Goal: Task Accomplishment & Management: Complete application form

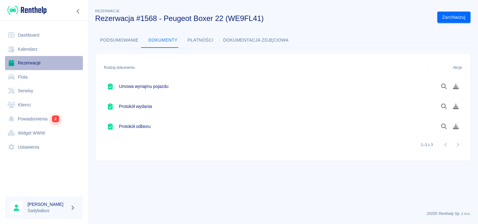
click at [20, 59] on link "Rezerwacje" at bounding box center [44, 63] width 78 height 14
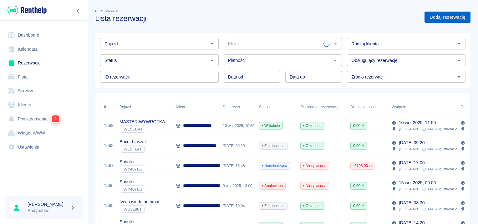
click at [433, 15] on link "Dodaj rezerwację" at bounding box center [447, 18] width 46 height 12
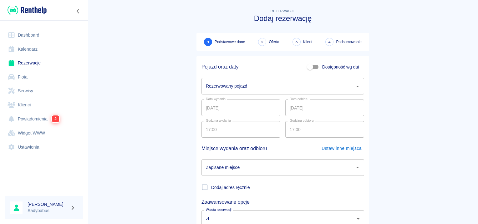
click at [227, 84] on input "Rezerwowany pojazd" at bounding box center [278, 86] width 148 height 11
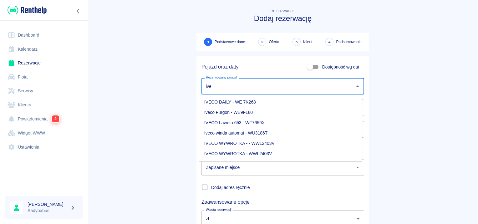
click at [235, 114] on li "Iveco Furgon - WE9FL80" at bounding box center [280, 112] width 163 height 10
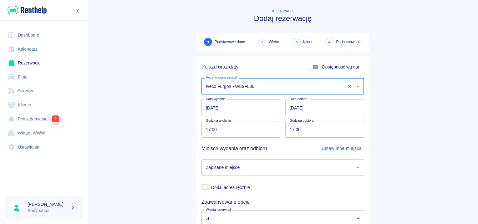
type input "Iveco Furgon - WE9FL80"
click at [291, 106] on input "11.09.2025" at bounding box center [324, 107] width 79 height 17
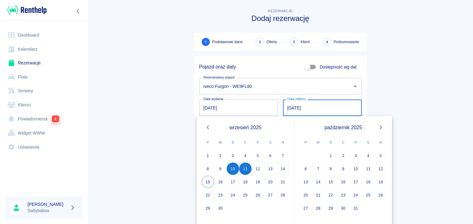
click at [208, 181] on button "15" at bounding box center [208, 181] width 13 height 13
type input "15.09.2025"
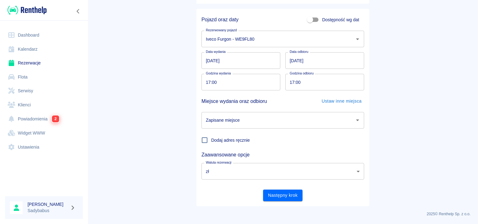
scroll to position [48, 0]
click at [269, 196] on button "Następny krok" at bounding box center [283, 195] width 40 height 12
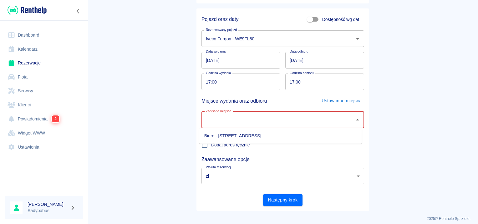
click at [248, 124] on input "Zapisane miejsce" at bounding box center [278, 119] width 148 height 11
click at [250, 138] on li "Biuro - Warszawa, Augustówka 22A" at bounding box center [280, 136] width 163 height 10
type input "Biuro - Warszawa, Augustówka 22A"
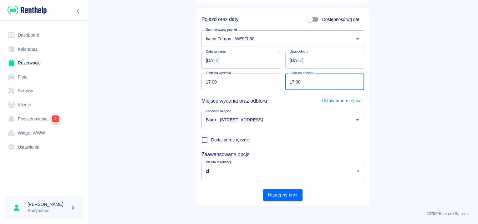
click at [290, 81] on input "17:00" at bounding box center [322, 82] width 74 height 17
type input "09:00"
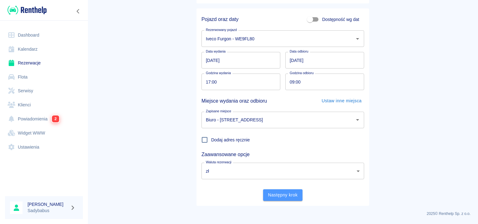
drag, startPoint x: 269, startPoint y: 194, endPoint x: 315, endPoint y: 221, distance: 53.2
click at [269, 194] on button "Następny krok" at bounding box center [283, 195] width 40 height 12
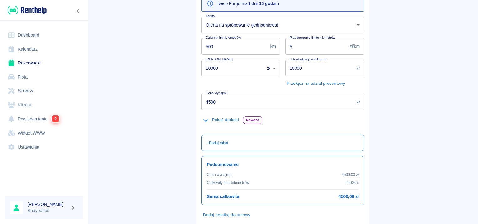
scroll to position [18, 0]
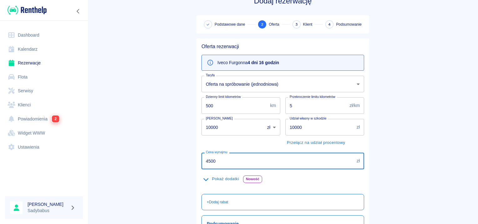
drag, startPoint x: 226, startPoint y: 156, endPoint x: 18, endPoint y: 179, distance: 209.9
click at [18, 179] on div "Dashboard Kalendarz Rezerwacje Flota Serwisy Klienci Powiadomienia 2 Widget WWW…" at bounding box center [239, 112] width 478 height 224
type input "916"
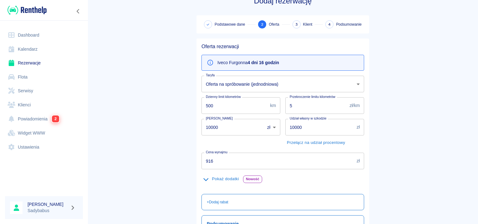
click at [185, 118] on main "Rezerwacje Dodaj rezerwację Podstawowe dane 2 Oferta 3 Klient 4 Podsumowanie Of…" at bounding box center [283, 145] width 390 height 310
drag, startPoint x: 219, startPoint y: 108, endPoint x: 43, endPoint y: 128, distance: 177.5
click at [43, 128] on div "Dashboard Kalendarz Rezerwacje Flota Serwisy Klienci Powiadomienia 2 Widget WWW…" at bounding box center [239, 112] width 478 height 224
type input "300"
drag, startPoint x: 217, startPoint y: 125, endPoint x: 186, endPoint y: 135, distance: 33.1
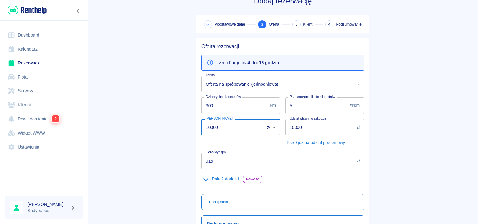
click at [186, 135] on main "Rezerwacje Dodaj rezerwację Podstawowe dane 2 Oferta 3 Klient 4 Podsumowanie Of…" at bounding box center [283, 145] width 390 height 310
type input "1000"
click at [313, 100] on input "5" at bounding box center [316, 105] width 62 height 17
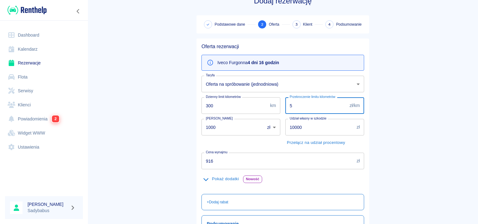
click at [313, 100] on input "5" at bounding box center [316, 105] width 62 height 17
type input "0.5"
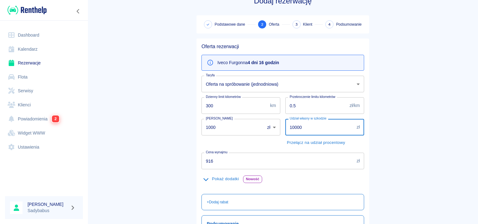
click at [312, 133] on input "10000" at bounding box center [319, 127] width 69 height 17
type input "5000"
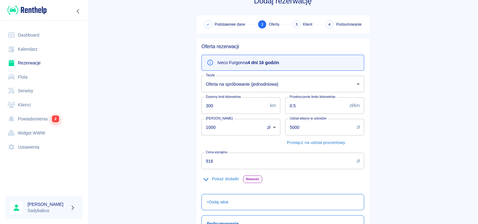
click at [146, 163] on main "Rezerwacje Dodaj rezerwację Podstawowe dane 2 Oferta 3 Klient 4 Podsumowanie Of…" at bounding box center [283, 145] width 390 height 310
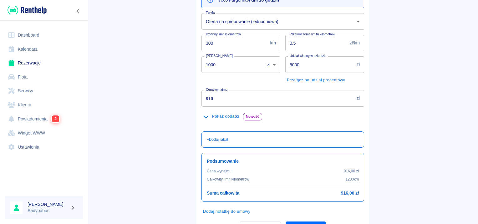
scroll to position [111, 0]
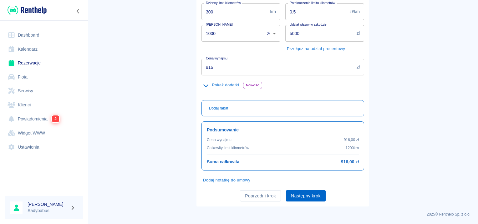
click at [309, 191] on button "Następny krok" at bounding box center [306, 196] width 40 height 12
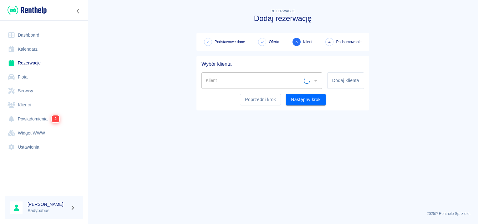
scroll to position [0, 0]
click at [347, 82] on button "Dodaj klienta" at bounding box center [345, 80] width 37 height 17
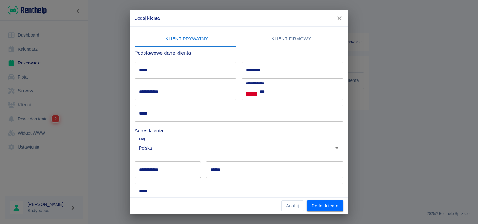
click at [166, 77] on input "*****" at bounding box center [186, 70] width 102 height 17
type input "********"
type input "******"
click at [144, 99] on input "**********" at bounding box center [186, 92] width 102 height 17
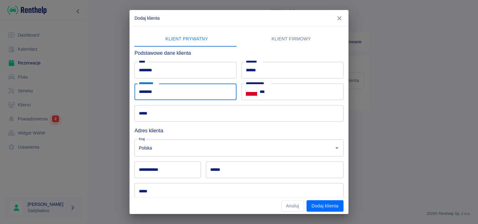
type input "********"
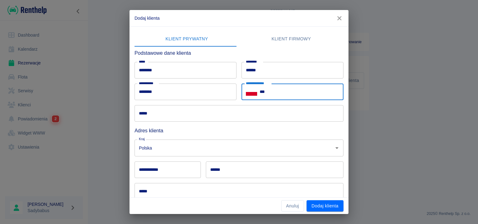
click at [297, 94] on input "***" at bounding box center [302, 92] width 84 height 17
type input "**********"
click at [183, 112] on input "*****" at bounding box center [239, 113] width 209 height 17
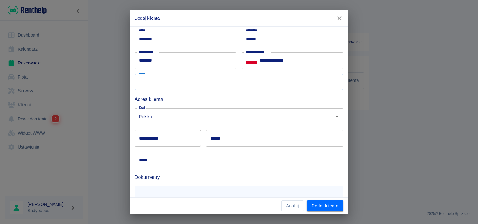
scroll to position [58, 0]
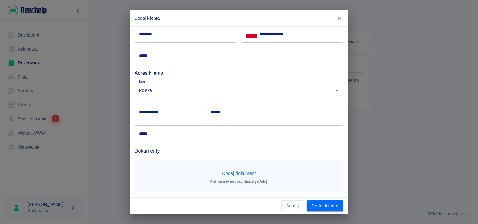
click at [183, 76] on h6 "Adres klienta" at bounding box center [239, 73] width 209 height 8
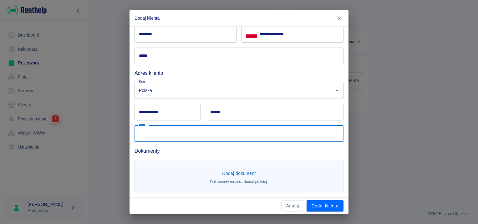
click at [154, 130] on input "*****" at bounding box center [239, 133] width 209 height 17
click at [143, 112] on input "**********" at bounding box center [168, 112] width 66 height 17
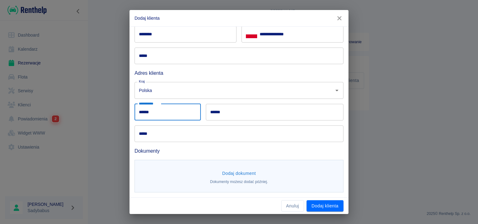
type input "******"
click at [166, 135] on input "*****" at bounding box center [239, 133] width 209 height 17
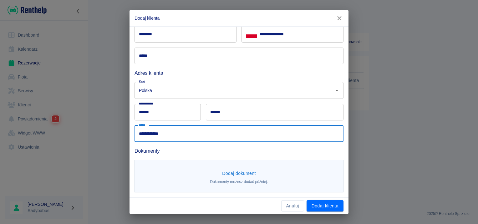
click at [166, 133] on input "**********" at bounding box center [239, 133] width 209 height 17
type input "**********"
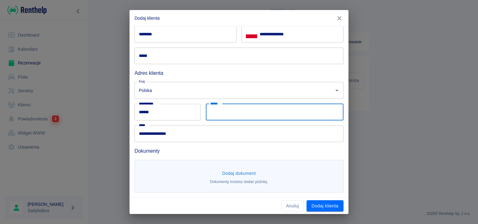
click at [273, 116] on input "******" at bounding box center [275, 112] width 138 height 17
type input "********"
click at [165, 147] on h6 "Dokumenty" at bounding box center [239, 151] width 209 height 8
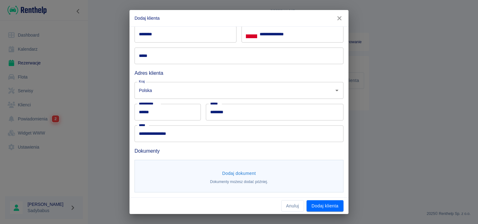
click at [228, 174] on button "Dodaj dokument" at bounding box center [239, 174] width 39 height 12
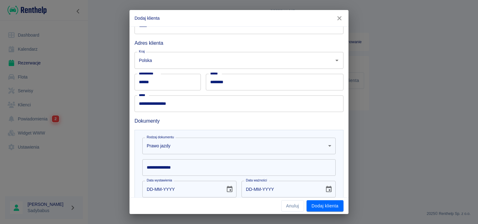
scroll to position [149, 0]
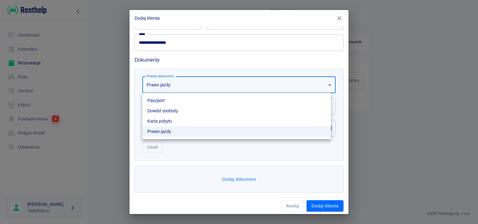
click at [174, 84] on body "**********" at bounding box center [239, 112] width 478 height 224
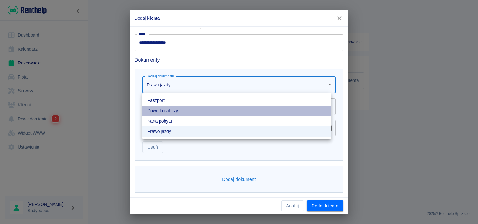
click at [178, 109] on li "Dowód osobisty" at bounding box center [236, 111] width 189 height 10
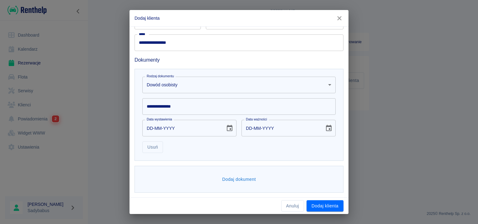
click at [179, 108] on input "**********" at bounding box center [238, 106] width 193 height 17
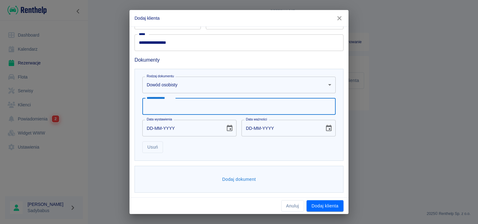
click at [194, 87] on body "**********" at bounding box center [239, 112] width 478 height 224
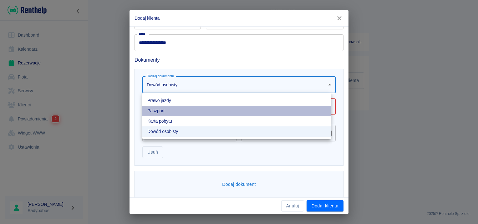
click at [173, 109] on li "Paszport" at bounding box center [236, 111] width 189 height 10
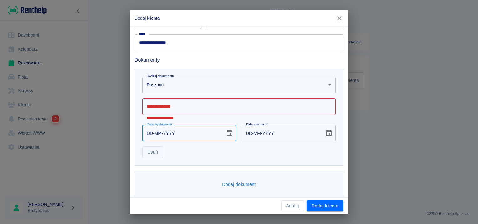
click at [146, 127] on input "DD-MM-YYYY" at bounding box center [181, 133] width 79 height 17
type input "DD-MM-YYYY"
click at [184, 116] on p "**********" at bounding box center [237, 118] width 180 height 4
click at [189, 108] on input "**********" at bounding box center [238, 106] width 193 height 17
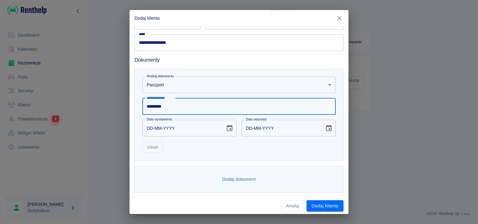
type input "*********"
click at [150, 128] on input "DD-MM-YYYY" at bounding box center [181, 128] width 79 height 17
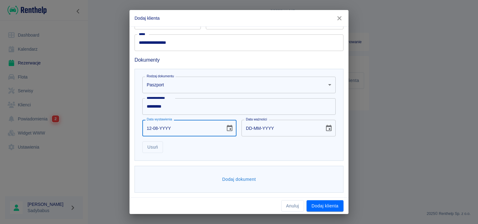
type input "12-08-0002"
type input "12-08-0012"
type input "12-08-0020"
type input "12-08-0030"
type input "12-08-0202"
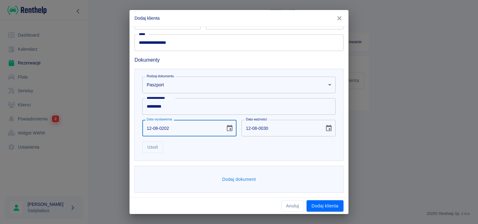
type input "12-08-0212"
type input "12-08-2025"
type input "12-08-2035"
type input "12-08-2025"
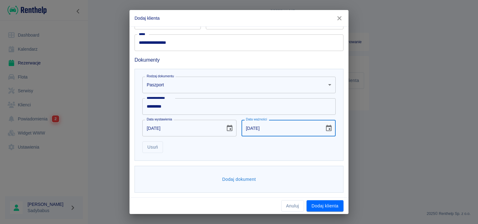
click at [245, 129] on input "12-08-2035" at bounding box center [280, 128] width 79 height 17
type input "09-11-2025"
click at [243, 176] on button "Dodaj dokument" at bounding box center [239, 180] width 39 height 12
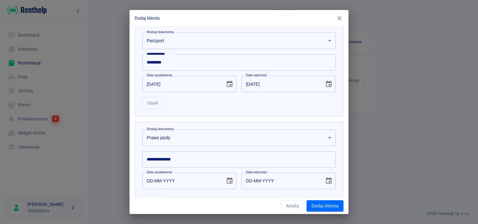
scroll to position [211, 0]
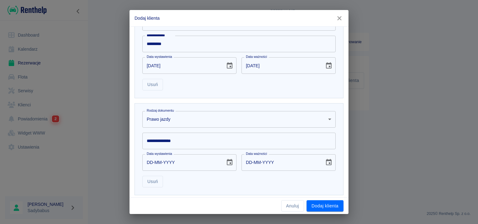
click at [193, 133] on input "**********" at bounding box center [238, 141] width 193 height 17
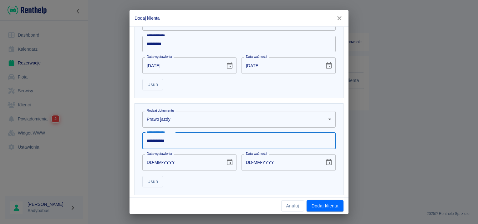
type input "**********"
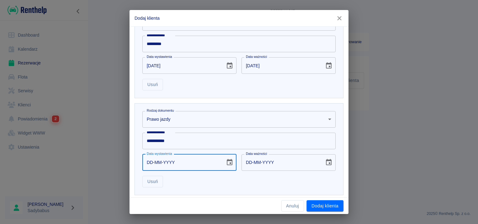
click at [151, 158] on input "DD-MM-YYYY" at bounding box center [181, 162] width 79 height 17
type input "07-06-0025"
type input "07-06-0035"
type input "07-06-0250"
type input "07-06-0260"
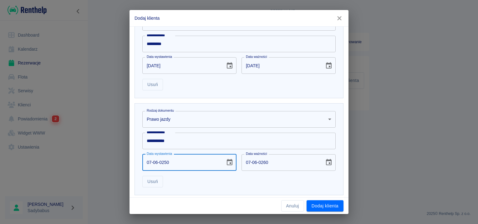
type input "07-06-2502"
type input "07-06-2512"
type input "07-06-0003"
type input "07-06-0013"
type input "07-06-0032"
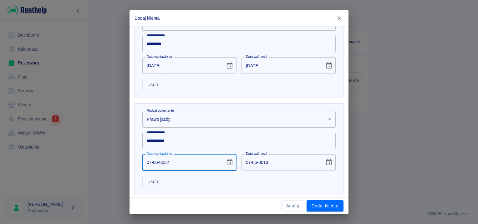
type input "07-06-0042"
type input "07-06-YYYY"
type input "DD-MM-YYYY"
type input "07-06-0020"
type input "07-06-0030"
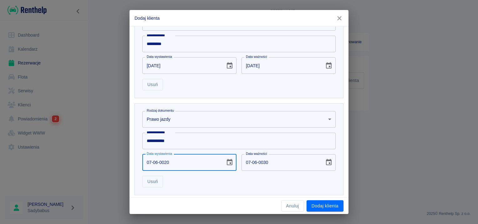
type input "07-06-0202"
type input "07-06-0212"
type input "07-06-2023"
type input "07-06-2033"
type input "07-06-2023"
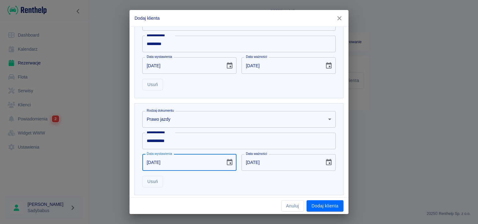
click at [236, 184] on div "Usuń" at bounding box center [236, 179] width 198 height 17
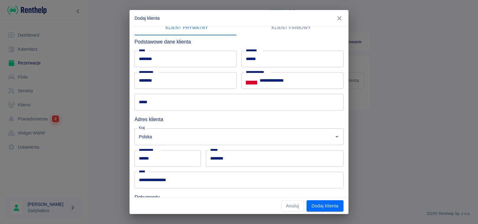
scroll to position [0, 0]
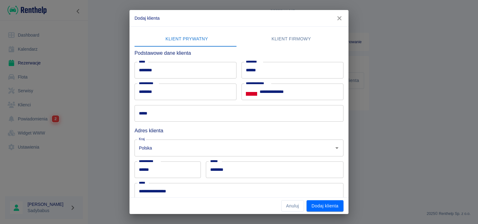
click at [153, 114] on input "*****" at bounding box center [239, 113] width 209 height 17
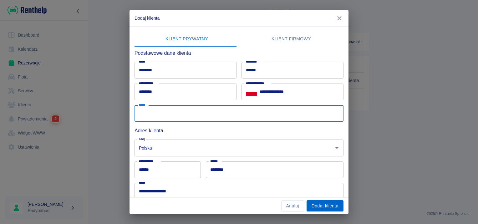
click at [321, 207] on button "Dodaj klienta" at bounding box center [325, 206] width 37 height 12
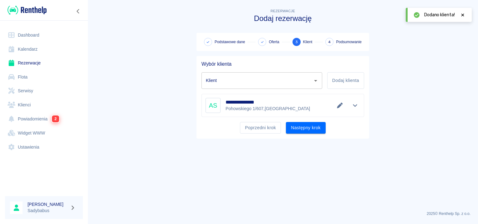
type input "Aliaksei Sarvas (+48508997913)"
click at [310, 131] on button "Następny krok" at bounding box center [306, 128] width 40 height 12
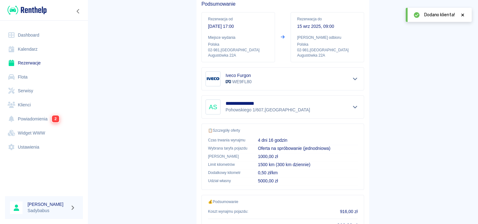
scroll to position [113, 0]
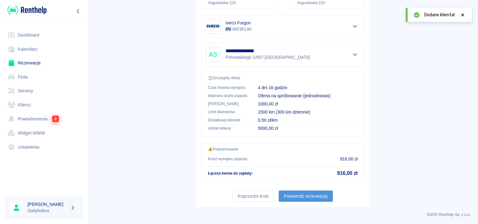
click at [312, 197] on button "Potwierdź rezerwację" at bounding box center [306, 196] width 54 height 12
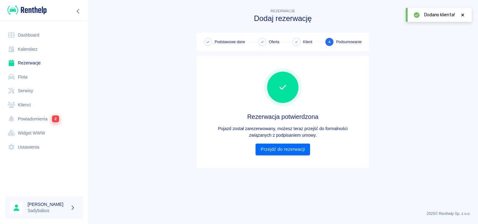
scroll to position [0, 0]
click at [279, 151] on link "Przejdź do rezerwacji" at bounding box center [283, 150] width 54 height 12
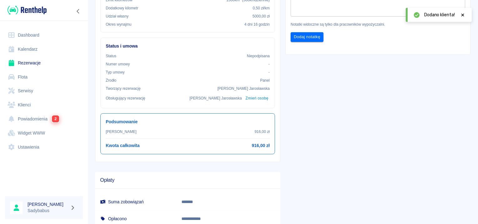
scroll to position [31, 0]
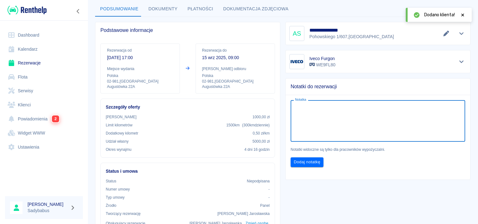
click at [355, 114] on textarea "Notatka" at bounding box center [378, 120] width 166 height 31
type textarea "z"
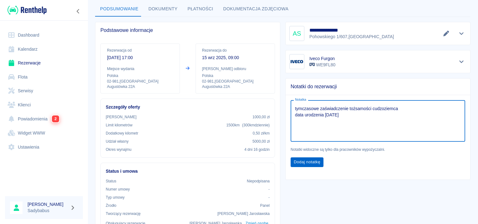
type textarea "tymczasowe zaświadczenie tożsamości cudzoziemca data urodzenia 03/03/1994"
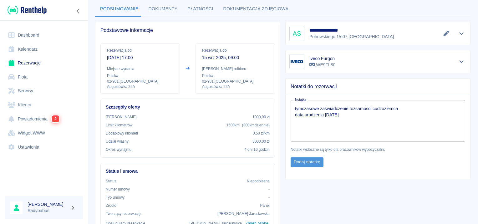
click at [304, 161] on button "Dodaj notatkę" at bounding box center [307, 162] width 33 height 10
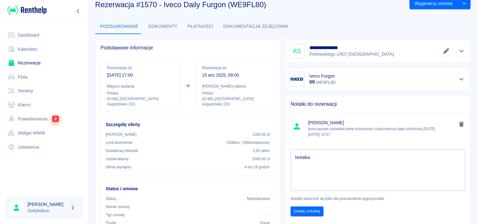
scroll to position [0, 0]
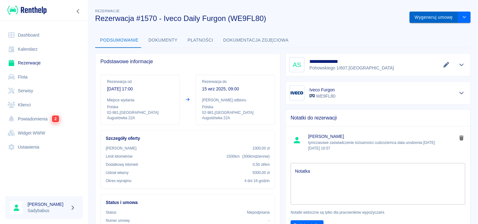
click at [427, 15] on button "Wygeneruj umowę" at bounding box center [433, 18] width 48 height 12
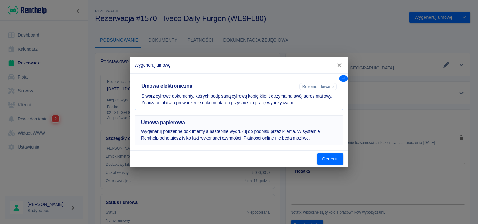
click at [180, 131] on p "Wygeneruj potrzebne dokumenty a następnie wydrukuj do podpisu przez klienta. W …" at bounding box center [239, 134] width 196 height 13
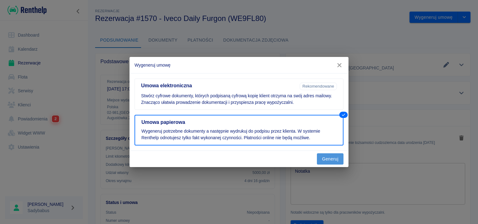
click at [327, 161] on button "Generuj" at bounding box center [330, 159] width 27 height 12
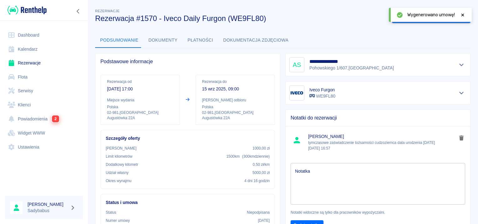
click at [463, 16] on icon at bounding box center [463, 15] width 6 height 4
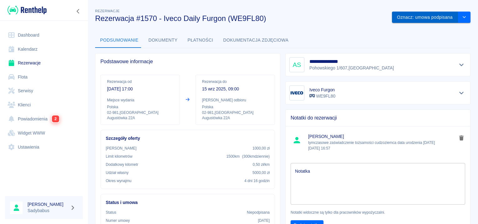
click at [424, 18] on button "Oznacz: umowa podpisana" at bounding box center [425, 18] width 66 height 12
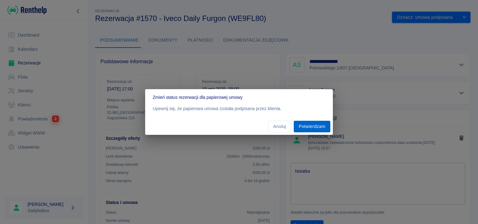
click at [307, 127] on button "Potwierdzam" at bounding box center [312, 127] width 37 height 12
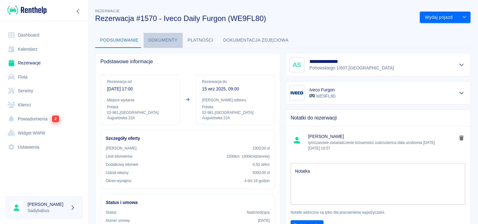
click at [163, 37] on button "Dokumenty" at bounding box center [163, 40] width 39 height 15
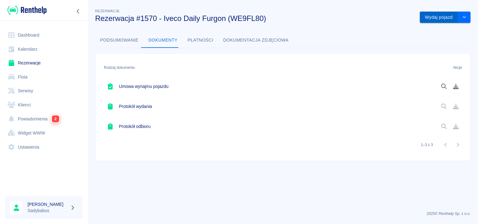
click at [444, 17] on button "Wydaj pojazd" at bounding box center [439, 18] width 38 height 12
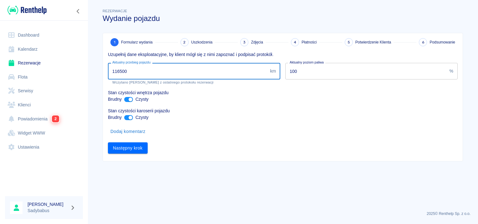
drag, startPoint x: 130, startPoint y: 69, endPoint x: 50, endPoint y: 69, distance: 79.8
click at [50, 69] on div "Dashboard Kalendarz Rezerwacje Flota Serwisy Klienci Powiadomienia 2 Widget WWW…" at bounding box center [239, 112] width 478 height 224
type input "121489"
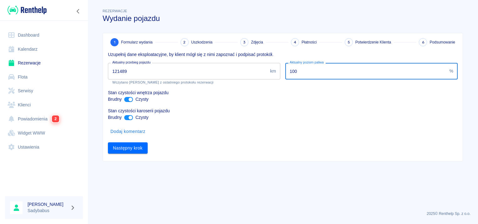
drag, startPoint x: 310, startPoint y: 74, endPoint x: 280, endPoint y: 75, distance: 30.4
click at [280, 75] on div "Uzupełnij dane eksploatacyjne, by klient mógł się z nimi zapoznać i podpisać pr…" at bounding box center [280, 99] width 355 height 107
type input "35"
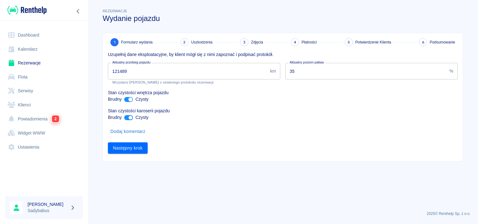
click at [125, 100] on input "ant design" at bounding box center [130, 99] width 15 height 5
checkbox input "false"
click at [127, 118] on input "ant design" at bounding box center [130, 117] width 15 height 5
checkbox input "false"
click at [133, 147] on button "Następny krok" at bounding box center [128, 148] width 40 height 12
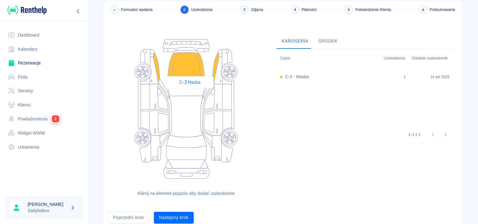
scroll to position [58, 0]
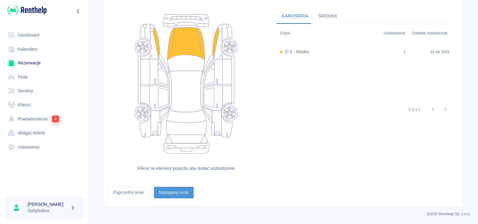
click at [173, 191] on button "Następny krok" at bounding box center [174, 193] width 40 height 12
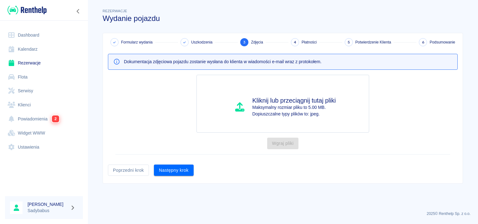
click at [173, 174] on button "Następny krok" at bounding box center [174, 171] width 40 height 12
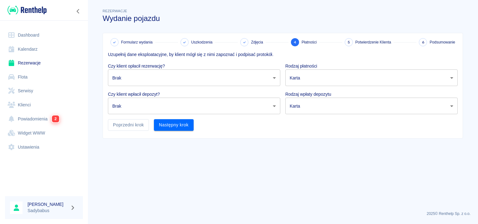
click at [174, 79] on body "Używamy plików Cookies, by zapewnić Ci najlepsze możliwe doświadczenie. Aby dow…" at bounding box center [239, 112] width 478 height 224
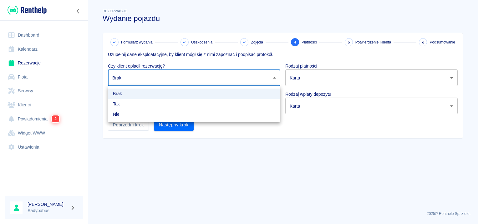
click at [164, 100] on li "Tak" at bounding box center [194, 104] width 172 height 10
type input "true"
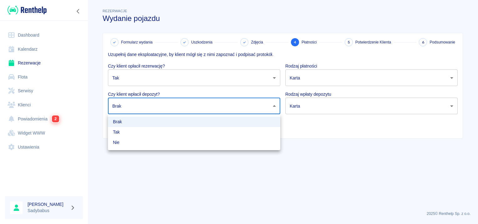
click at [163, 103] on body "Używamy plików Cookies, by zapewnić Ci najlepsze możliwe doświadczenie. Aby dow…" at bounding box center [239, 112] width 478 height 224
click at [157, 132] on li "Tak" at bounding box center [194, 132] width 172 height 10
type input "true"
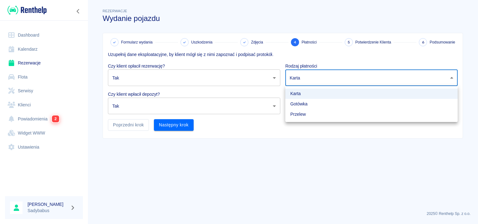
click at [318, 70] on body "Używamy plików Cookies, by zapewnić Ci najlepsze możliwe doświadczenie. Aby dow…" at bounding box center [239, 112] width 478 height 224
click at [305, 104] on li "Gotówka" at bounding box center [371, 104] width 172 height 10
type input "cash"
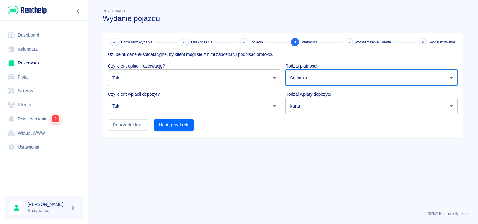
click at [304, 109] on body "Używamy plików Cookies, by zapewnić Ci najlepsze możliwe doświadczenie. Aby dow…" at bounding box center [239, 112] width 478 height 224
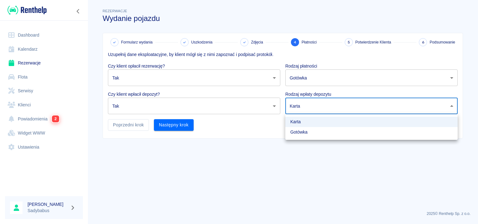
click at [299, 131] on li "Gotówka" at bounding box center [371, 132] width 172 height 10
type input "cash"
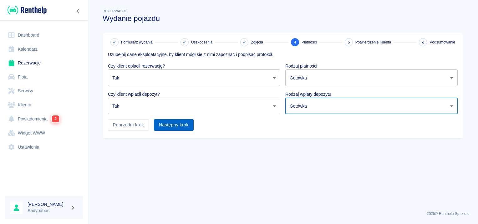
click at [170, 125] on button "Następny krok" at bounding box center [174, 125] width 40 height 12
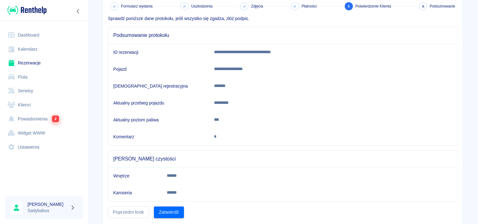
scroll to position [55, 0]
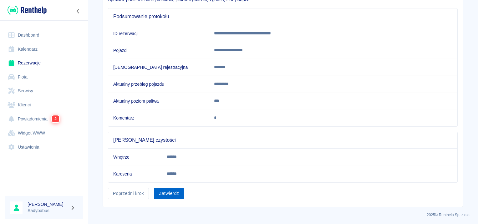
click at [164, 190] on button "Zatwierdź" at bounding box center [169, 194] width 30 height 12
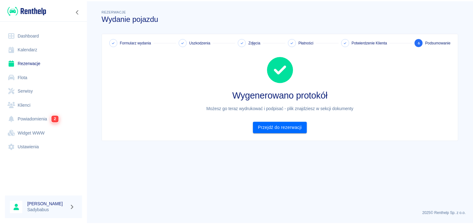
scroll to position [0, 0]
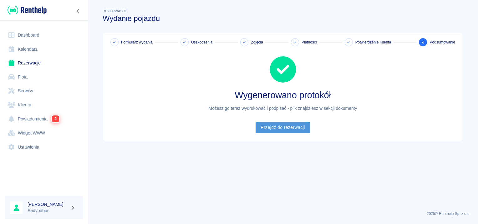
click at [264, 125] on link "Przejdź do rezerwacji" at bounding box center [283, 128] width 54 height 12
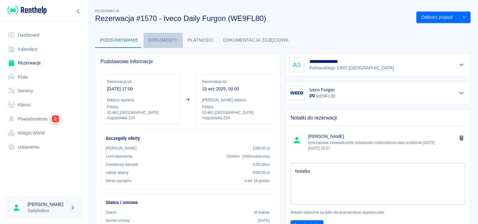
click at [167, 40] on button "Dokumenty" at bounding box center [163, 40] width 39 height 15
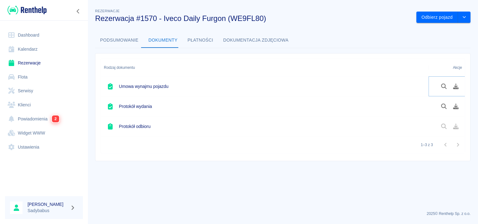
click at [455, 87] on icon "Pobierz dokument" at bounding box center [455, 87] width 7 height 6
click at [458, 104] on icon "Pobierz dokument" at bounding box center [455, 107] width 7 height 6
click at [22, 59] on link "Rezerwacje" at bounding box center [44, 63] width 78 height 14
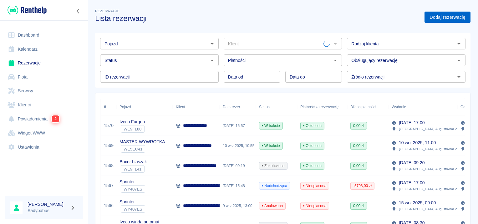
click at [437, 15] on link "Dodaj rezerwację" at bounding box center [447, 18] width 46 height 12
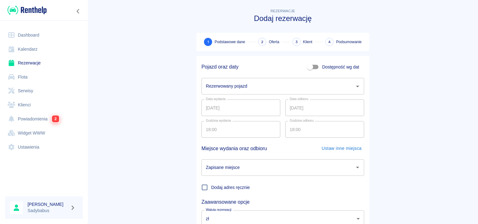
click at [251, 77] on div "Rezerwowany pojazd Rezerwowany pojazd" at bounding box center [280, 84] width 168 height 22
click at [253, 85] on input "Rezerwowany pojazd" at bounding box center [278, 86] width 148 height 11
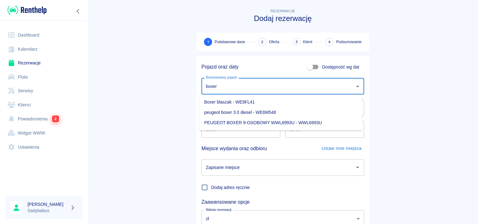
click at [217, 105] on li "Boxer blaszak - WE9FL41" at bounding box center [280, 102] width 163 height 10
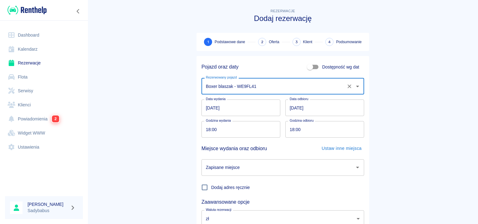
type input "Boxer blaszak - WE9FL41"
click at [138, 106] on main "Rezerwacje Dodaj rezerwację 1 Podstawowe dane 2 Oferta 3 Klient 4 Podsumowanie …" at bounding box center [283, 131] width 390 height 246
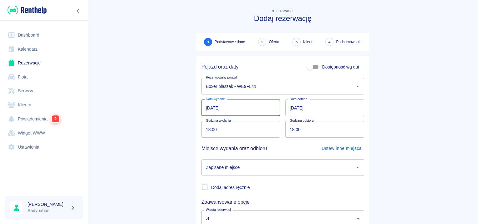
click at [206, 106] on input "10.09.2025" at bounding box center [240, 107] width 79 height 17
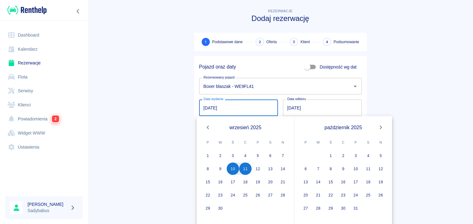
click at [183, 109] on main "Rezerwacje Dodaj rezerwację 1 Podstawowe dane 2 Oferta 3 Klient 4 Podsumowanie …" at bounding box center [281, 131] width 386 height 246
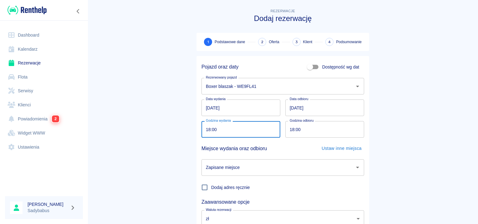
click at [208, 128] on input "18:00" at bounding box center [238, 129] width 74 height 17
type input "17:30"
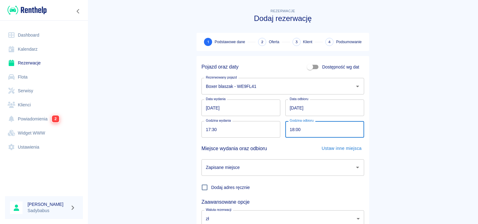
click at [291, 129] on input "18:00" at bounding box center [322, 129] width 74 height 17
type input "17:30"
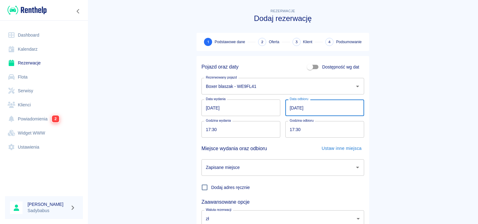
click at [290, 106] on input "11.09.2025" at bounding box center [324, 107] width 79 height 17
click at [430, 84] on main "Rezerwacje Dodaj rezerwację 1 Podstawowe dane 2 Oferta 3 Klient 4 Podsumowanie …" at bounding box center [281, 131] width 386 height 246
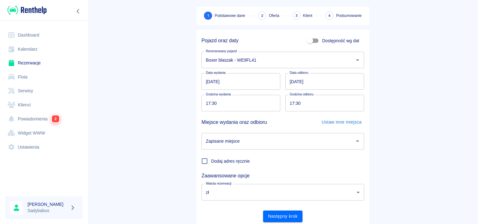
scroll to position [48, 0]
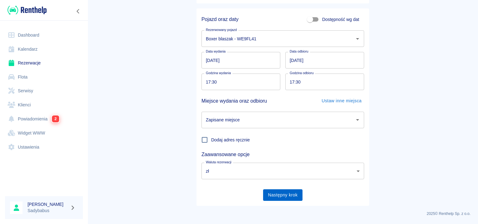
click at [290, 194] on button "Następny krok" at bounding box center [283, 195] width 40 height 12
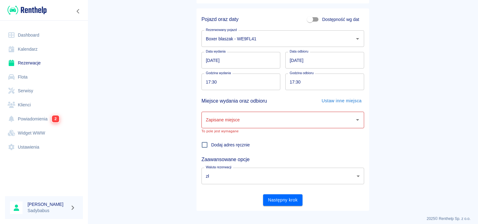
click at [270, 121] on input "Zapisane miejsce" at bounding box center [278, 119] width 148 height 11
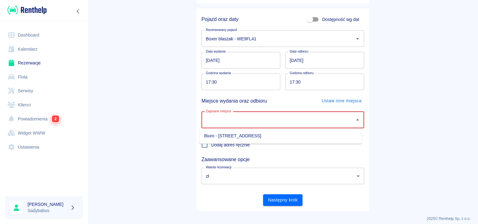
drag, startPoint x: 230, startPoint y: 135, endPoint x: 322, endPoint y: 201, distance: 112.9
click at [231, 134] on li "Biuro - Warszawa, Augustówka 22A" at bounding box center [280, 136] width 163 height 10
type input "Biuro - Warszawa, Augustówka 22A"
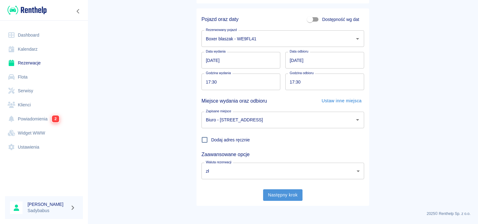
click at [297, 197] on button "Następny krok" at bounding box center [283, 195] width 40 height 12
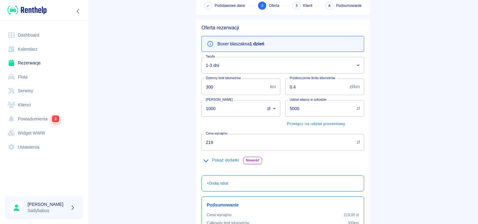
scroll to position [94, 0]
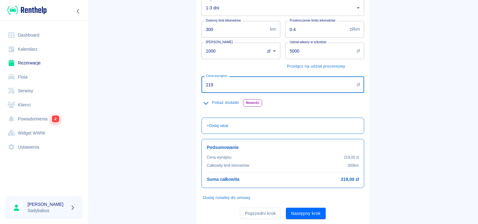
click at [229, 84] on input "219" at bounding box center [277, 84] width 153 height 17
type input "249"
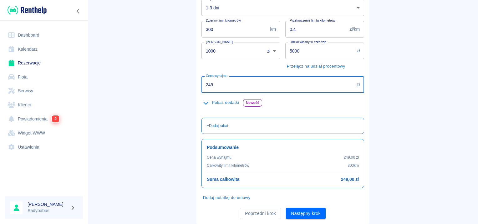
click at [392, 85] on main "Rezerwacje Dodaj rezerwację Podstawowe dane 2 Oferta 3 Klient 4 Podsumowanie Of…" at bounding box center [283, 69] width 390 height 310
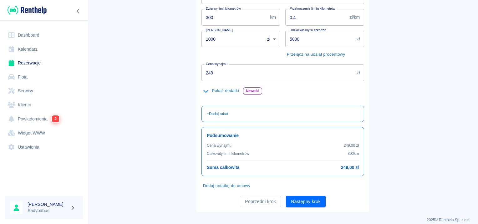
scroll to position [111, 0]
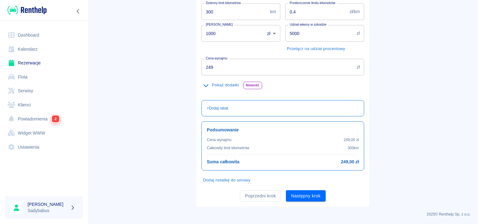
click at [317, 193] on button "Następny krok" at bounding box center [306, 196] width 40 height 12
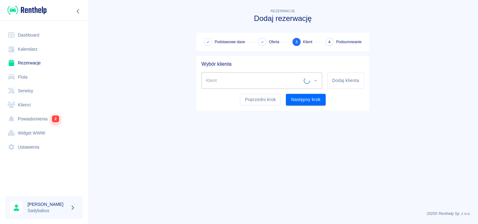
scroll to position [0, 0]
click at [247, 100] on button "Poprzedni krok" at bounding box center [260, 100] width 41 height 12
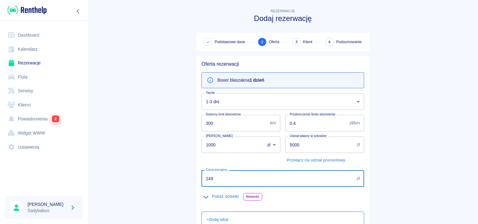
click at [258, 173] on input "249" at bounding box center [277, 178] width 153 height 17
click at [258, 174] on input "249" at bounding box center [277, 178] width 153 height 17
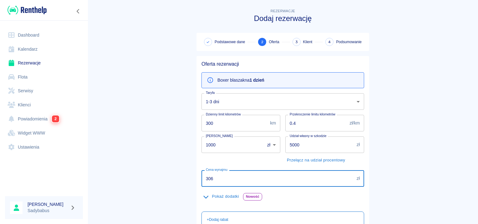
type input "306"
click at [150, 86] on main "Rezerwacje Dodaj rezerwację Podstawowe dane 2 Oferta 3 Klient 4 Podsumowanie Of…" at bounding box center [283, 163] width 390 height 310
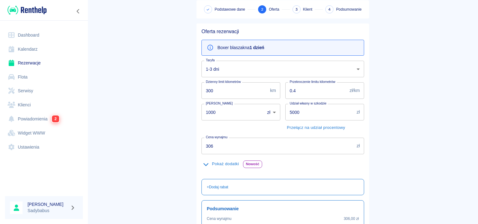
scroll to position [94, 0]
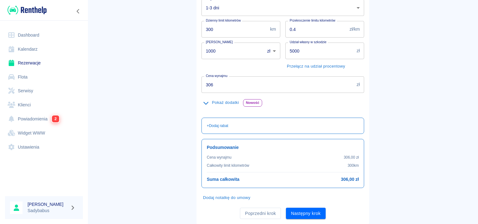
click at [310, 216] on button "Następny krok" at bounding box center [306, 214] width 40 height 12
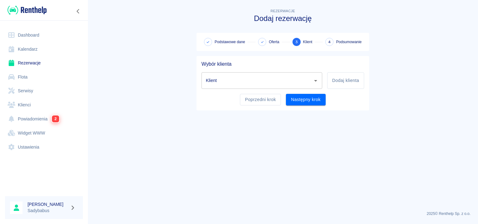
scroll to position [0, 0]
click at [241, 66] on h5 "Wybór klienta" at bounding box center [282, 64] width 163 height 6
click at [240, 86] on div "Klient" at bounding box center [261, 80] width 121 height 17
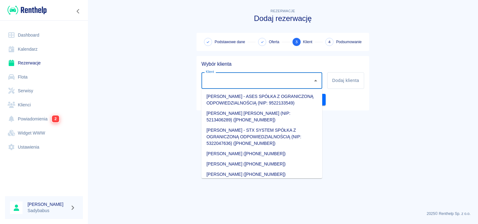
type input "e"
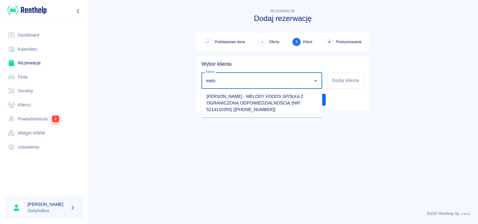
click at [263, 98] on li "Tomasz Ponichtera - MELODY FOODS SPÓŁKA Z OGRANICZONĄ ODPOWIEDZIALNOŚCIĄ (NIP: …" at bounding box center [261, 102] width 121 height 23
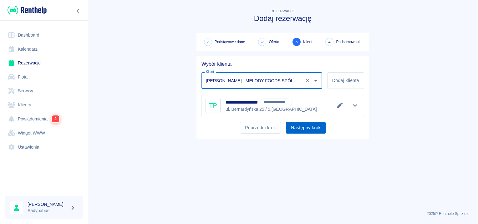
type input "Tomasz Ponichtera - MELODY FOODS SPÓŁKA Z OGRANICZONĄ ODPOWIEDZIALNOŚCIĄ (NIP: …"
click at [302, 126] on button "Następny krok" at bounding box center [306, 128] width 40 height 12
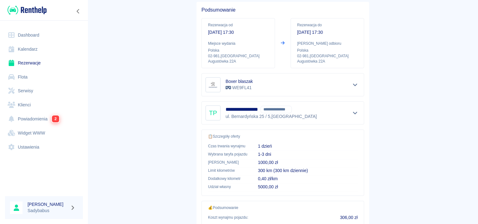
scroll to position [113, 0]
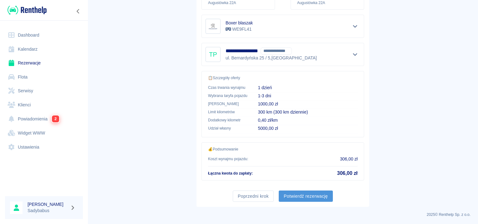
click at [289, 194] on button "Potwierdź rezerwację" at bounding box center [306, 196] width 54 height 12
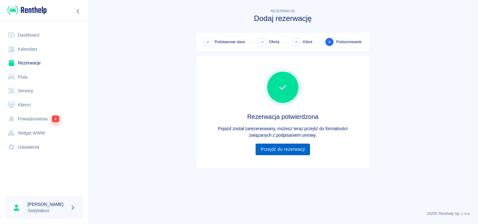
click at [298, 155] on link "Przejdź do rezerwacji" at bounding box center [283, 150] width 54 height 12
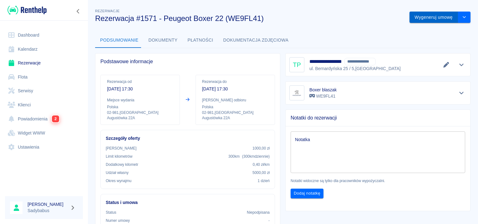
click at [429, 16] on button "Wygeneruj umowę" at bounding box center [433, 18] width 48 height 12
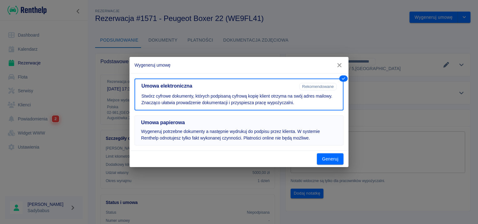
click at [262, 126] on button "Umowa papierowa Wygeneruj potrzebne dokumenty a następnie wydrukuj do podpisu p…" at bounding box center [239, 130] width 209 height 30
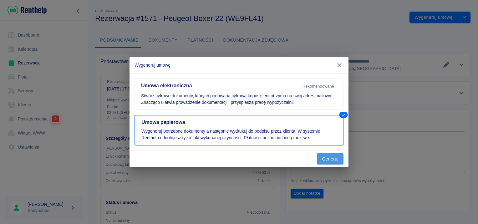
click at [335, 156] on button "Generuj" at bounding box center [330, 159] width 27 height 12
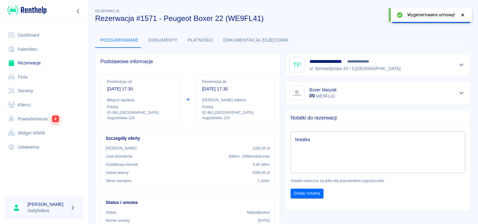
click at [468, 16] on div "Wygenerowano umowę!" at bounding box center [430, 15] width 83 height 14
click at [462, 16] on icon at bounding box center [462, 14] width 3 height 3
click at [415, 18] on button "Oznacz: umowa podpisana" at bounding box center [425, 18] width 66 height 12
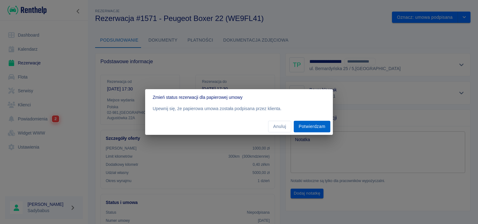
click at [312, 127] on button "Potwierdzam" at bounding box center [312, 127] width 37 height 12
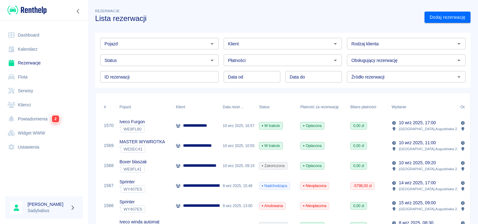
click at [135, 36] on div "Pojazd Pojazd" at bounding box center [157, 41] width 124 height 17
click at [136, 40] on input "Pojazd" at bounding box center [154, 44] width 104 height 8
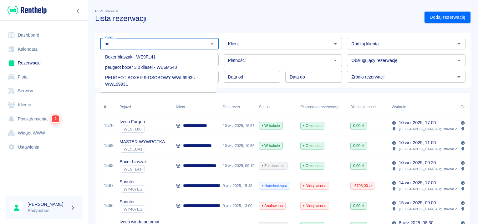
type input "bo"
click at [137, 28] on div "Pojazd Pojazd Klient Klient Rodzaj klienta Rodzaj klienta Status Status Płatnoś…" at bounding box center [280, 58] width 380 height 60
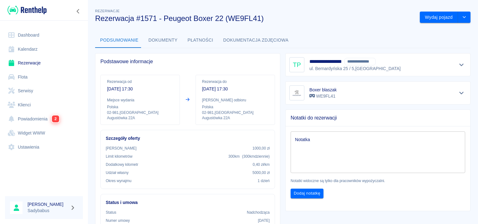
click at [156, 39] on button "Dokumenty" at bounding box center [163, 40] width 39 height 15
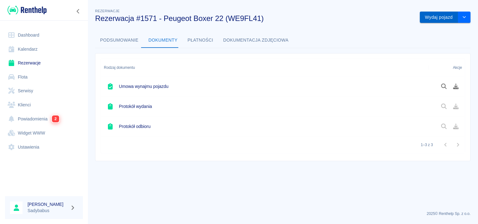
click at [443, 23] on button "Wydaj pojazd" at bounding box center [439, 18] width 38 height 12
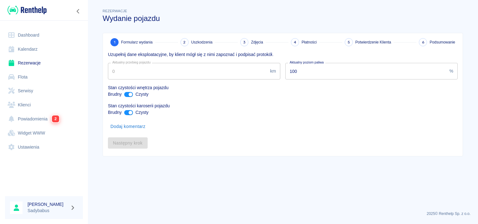
type input "53126"
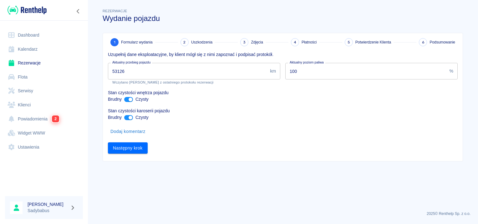
click at [141, 138] on div "Następny krok" at bounding box center [280, 145] width 355 height 17
click at [140, 155] on div "1 Formularz wydania 2 Uszkodzenia 3 Zdjęcia 4 Płatności 5 Potwierdzenie Klienta…" at bounding box center [283, 97] width 360 height 128
click at [97, 144] on div "Rezerwacje Wydanie pojazdu 1 Formularz wydania 2 Uszkodzenia 3 Zdjęcia 4 Płatno…" at bounding box center [282, 82] width 375 height 159
click at [144, 144] on button "Następny krok" at bounding box center [128, 148] width 40 height 12
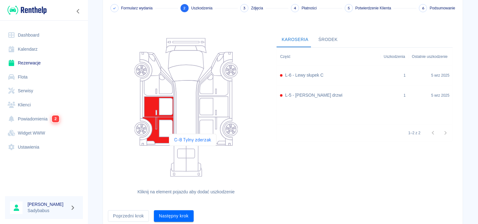
scroll to position [58, 0]
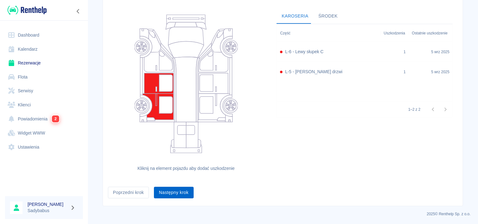
click at [175, 192] on button "Następny krok" at bounding box center [174, 193] width 40 height 12
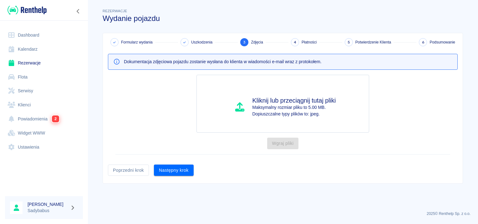
scroll to position [0, 0]
click at [173, 168] on button "Następny krok" at bounding box center [174, 171] width 40 height 12
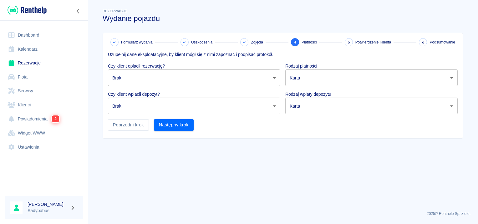
click at [160, 80] on body "Używamy plików Cookies, by zapewnić Ci najlepsze możliwe doświadczenie. Aby dow…" at bounding box center [239, 112] width 478 height 224
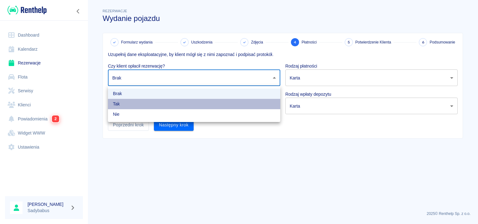
click at [134, 106] on li "Tak" at bounding box center [194, 104] width 172 height 10
type input "true"
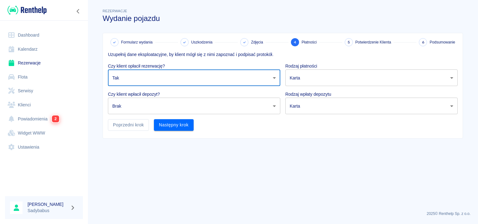
click at [132, 107] on body "Używamy plików Cookies, by zapewnić Ci najlepsze możliwe doświadczenie. Aby dow…" at bounding box center [239, 112] width 478 height 224
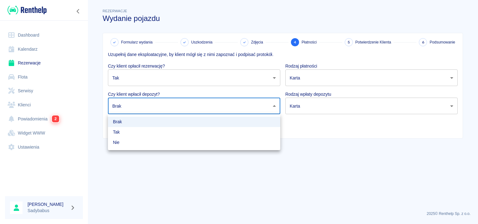
click at [131, 132] on li "Tak" at bounding box center [194, 132] width 172 height 10
type input "true"
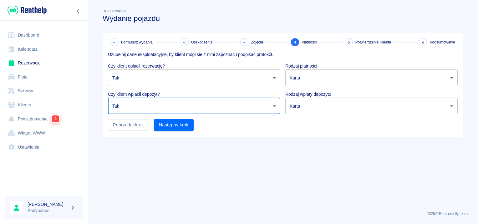
click at [321, 101] on body "Używamy plików Cookies, by zapewnić Ci najlepsze możliwe doświadczenie. Aby dow…" at bounding box center [239, 112] width 478 height 224
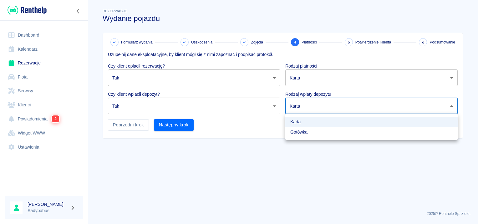
click at [309, 131] on li "Gotówka" at bounding box center [371, 132] width 172 height 10
type input "cash"
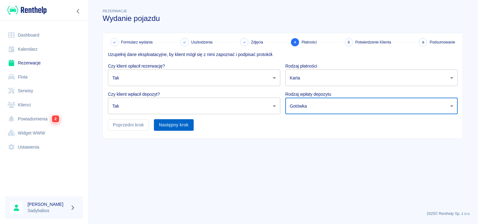
click at [181, 126] on button "Następny krok" at bounding box center [174, 125] width 40 height 12
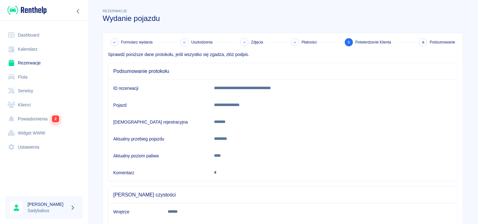
scroll to position [55, 0]
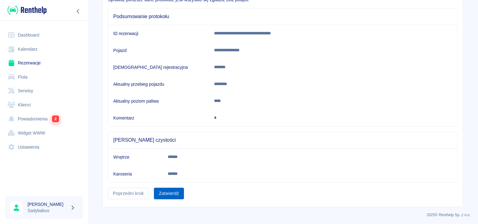
click at [172, 188] on button "Zatwierdź" at bounding box center [169, 194] width 30 height 12
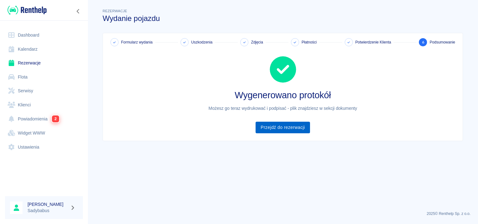
click at [296, 128] on link "Przejdź do rezerwacji" at bounding box center [283, 128] width 54 height 12
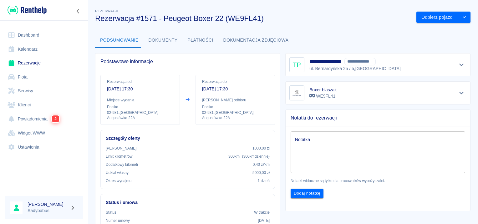
click at [164, 39] on button "Dokumenty" at bounding box center [163, 40] width 39 height 15
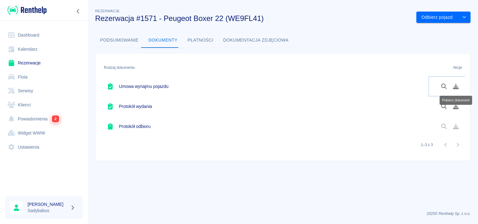
click at [457, 89] on button "Pobierz dokument" at bounding box center [456, 86] width 12 height 11
click at [452, 108] on button "Pobierz dokument" at bounding box center [456, 106] width 12 height 11
